Goal: Navigation & Orientation: Find specific page/section

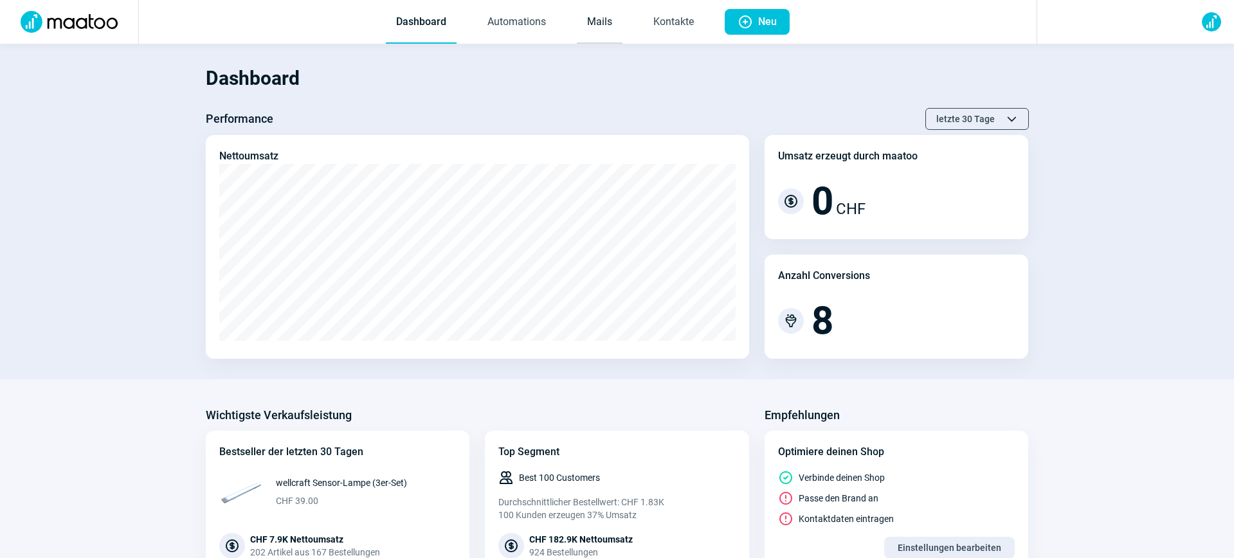
click at [612, 22] on link "Mails" at bounding box center [600, 22] width 46 height 42
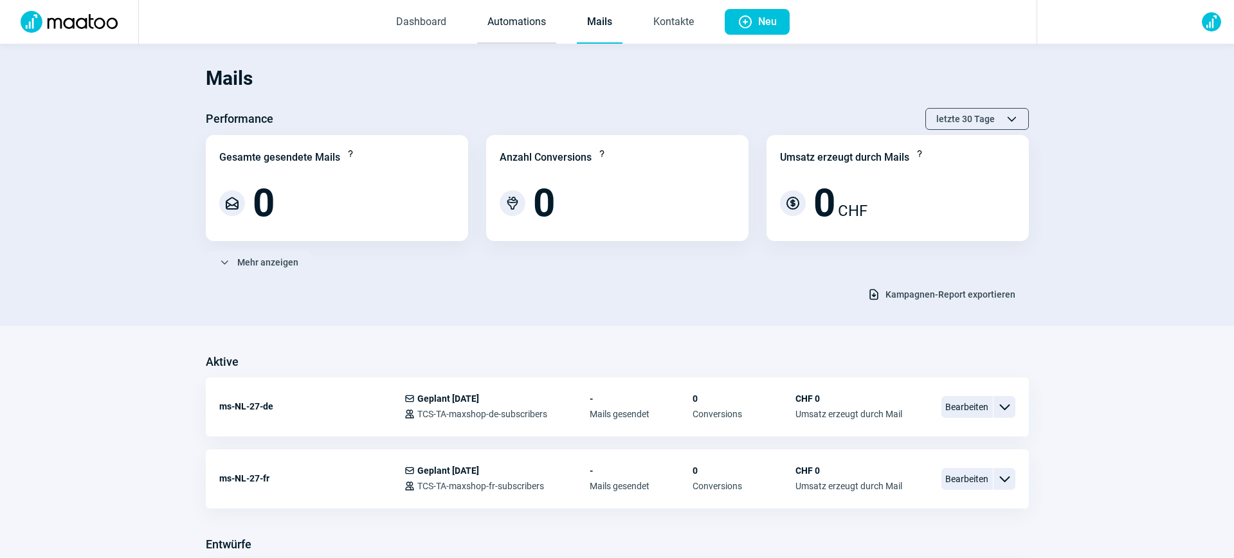
click at [523, 23] on link "Automations" at bounding box center [516, 22] width 79 height 42
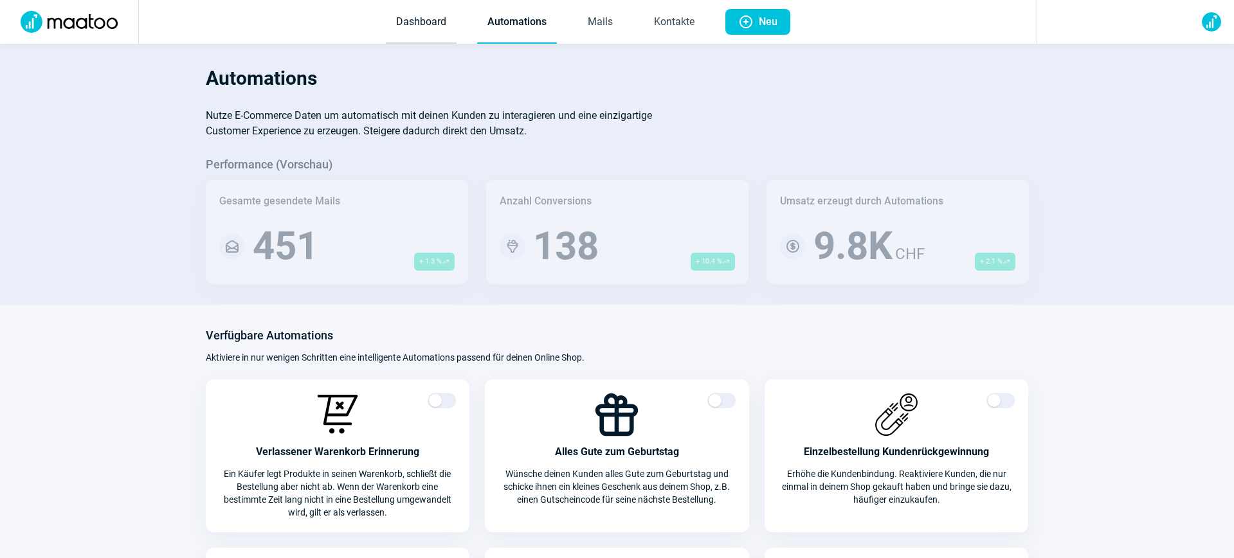
click at [415, 10] on link "Dashboard" at bounding box center [421, 22] width 71 height 42
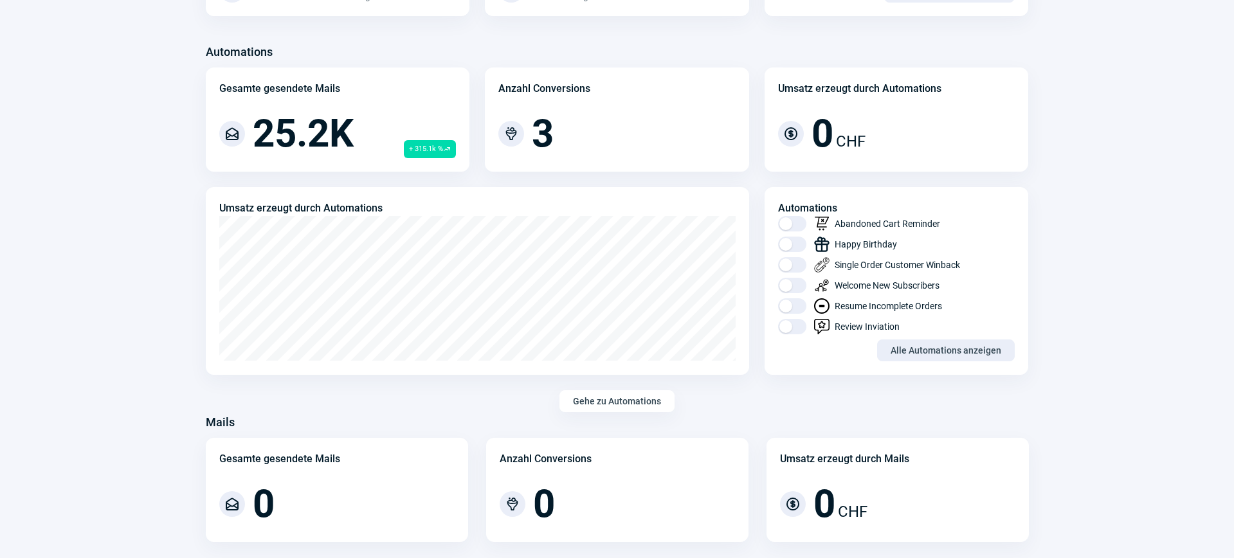
scroll to position [555, 0]
